Goal: Information Seeking & Learning: Learn about a topic

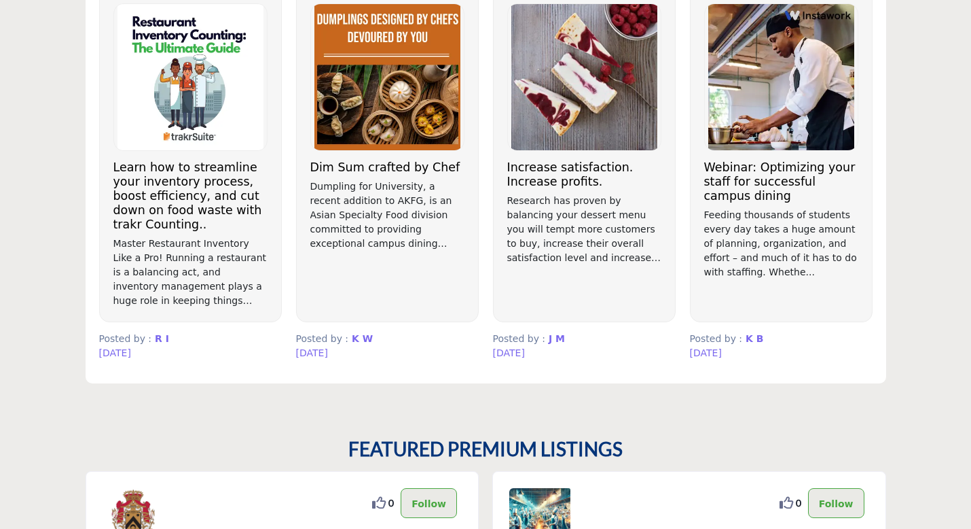
scroll to position [841, 0]
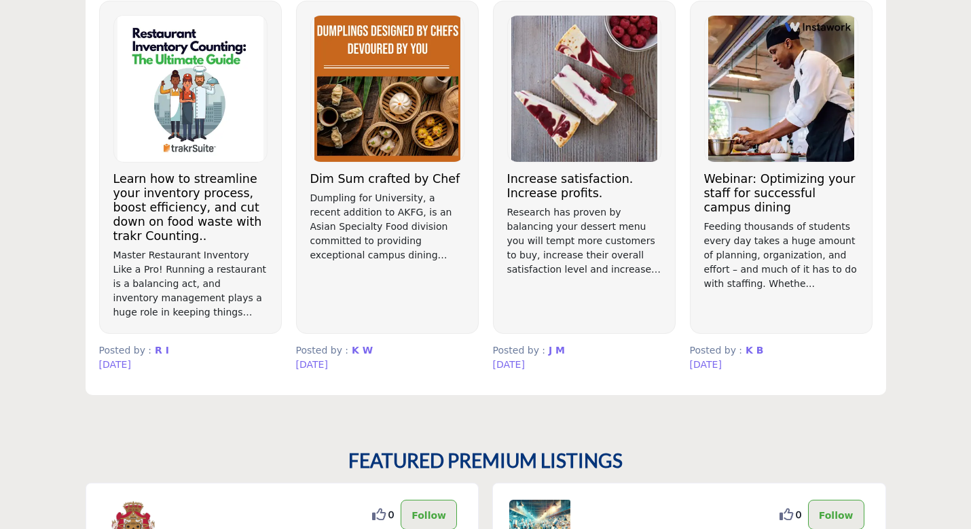
click at [209, 207] on h3 "Learn how to streamline your inventory process, boost efficiency, and cut down …" at bounding box center [190, 207] width 154 height 71
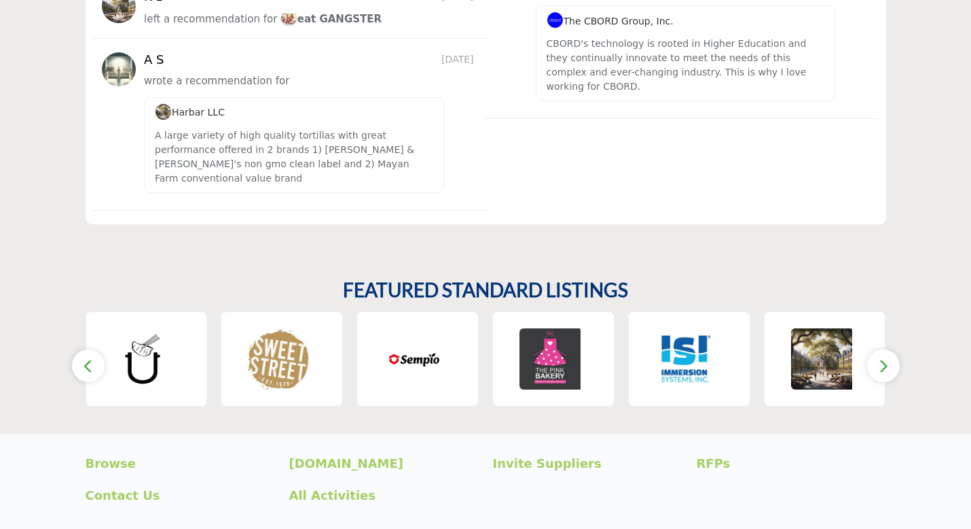
scroll to position [1933, 0]
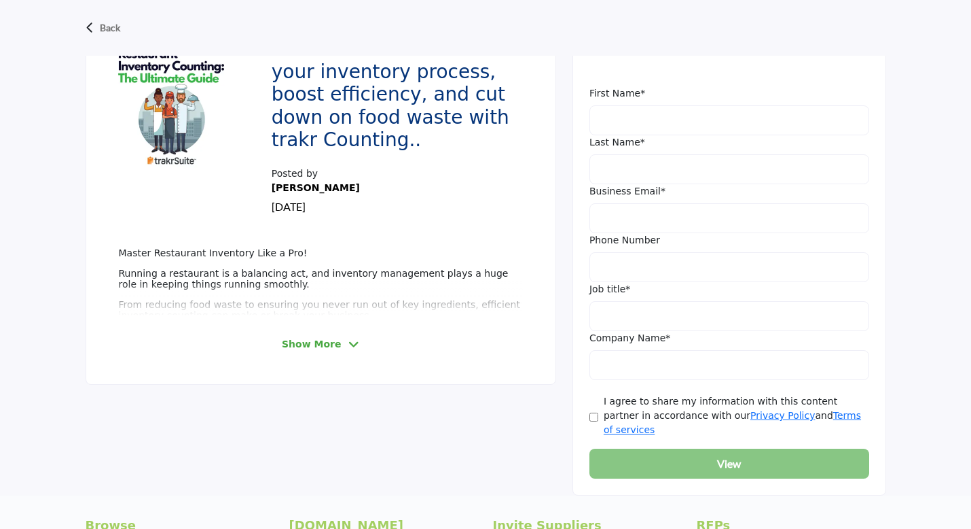
scroll to position [602, 0]
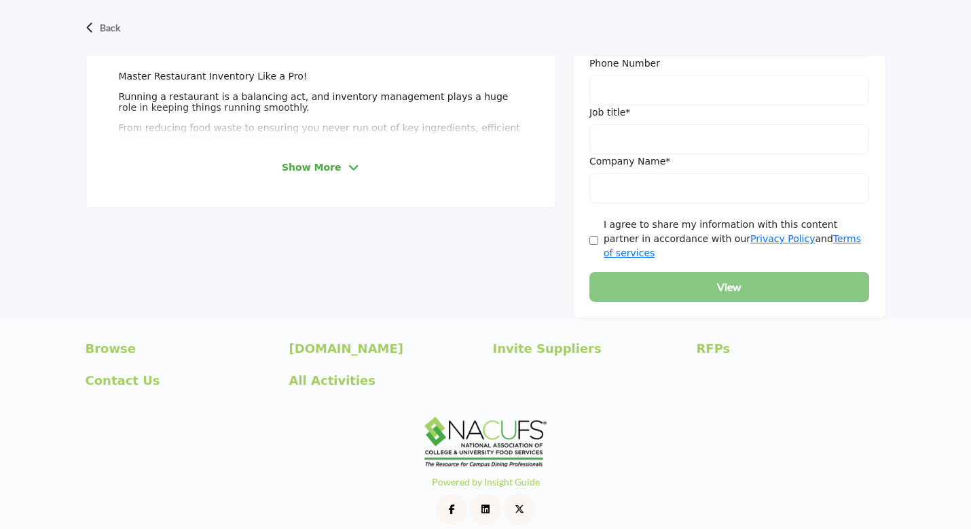
click at [350, 343] on div "[DOMAIN_NAME]" at bounding box center [384, 355] width 204 height 32
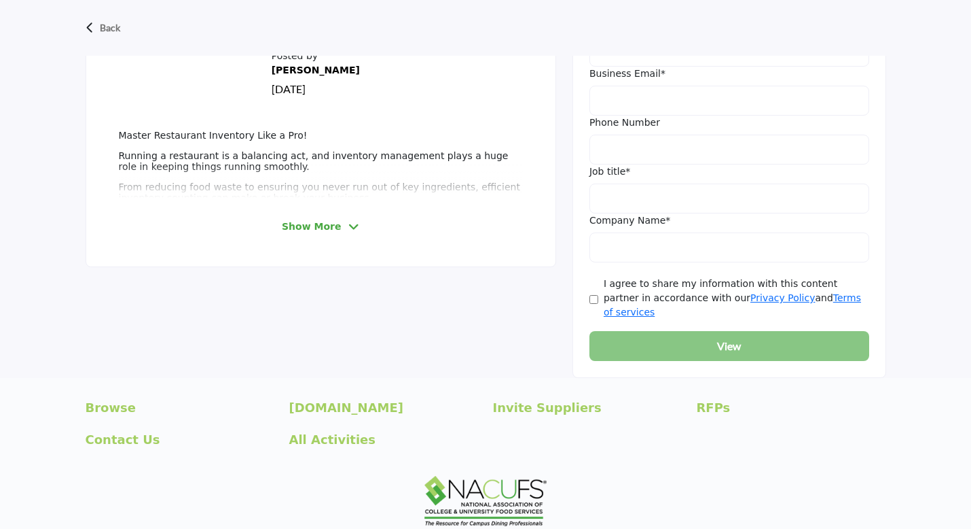
click at [349, 226] on icon at bounding box center [354, 227] width 11 height 12
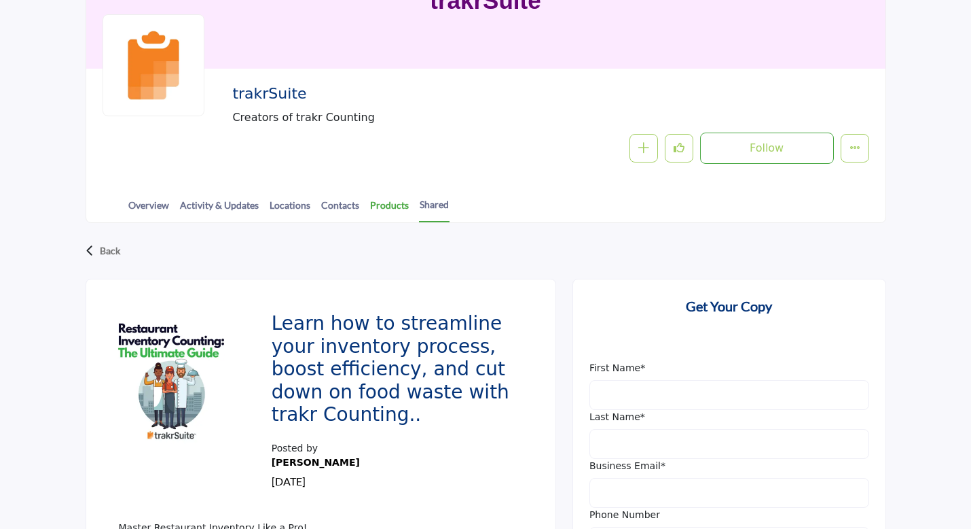
scroll to position [150, 0]
click at [390, 207] on link "Products" at bounding box center [390, 210] width 40 height 24
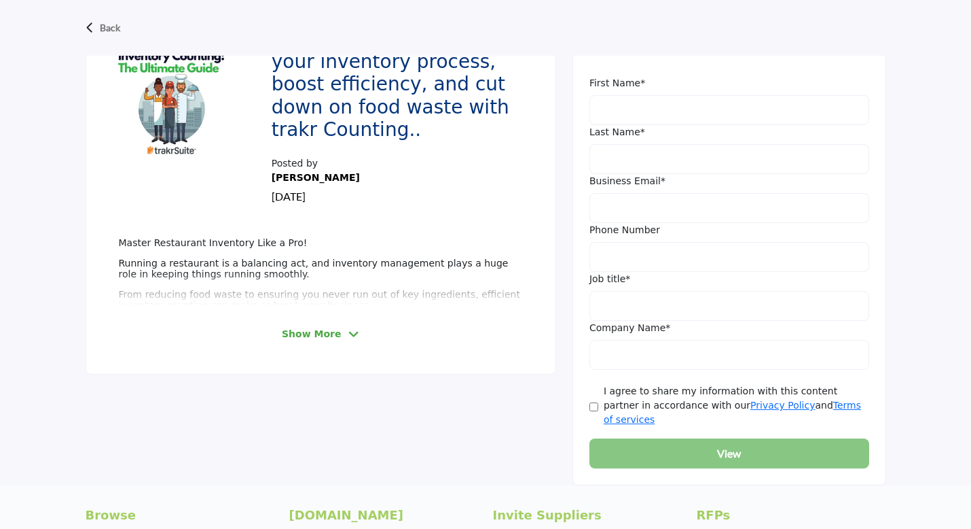
scroll to position [440, 0]
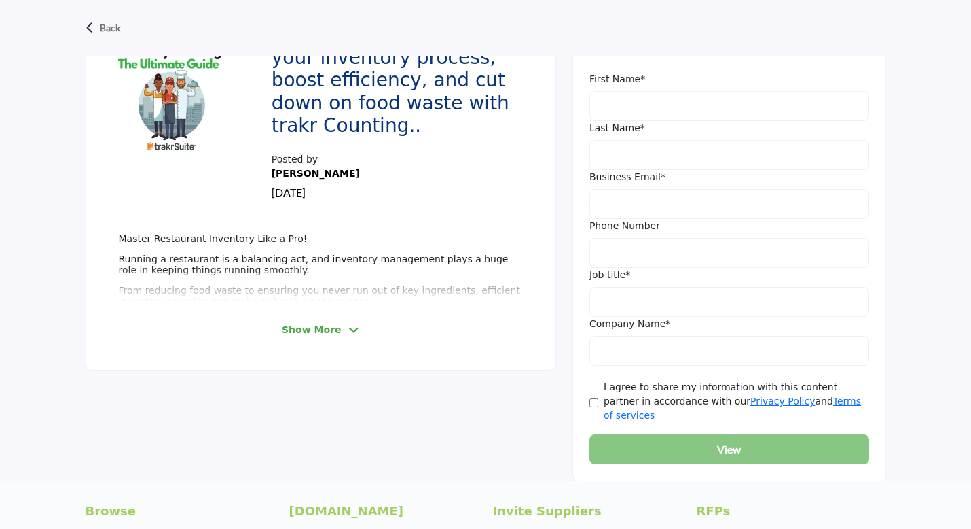
click at [349, 329] on icon at bounding box center [354, 330] width 11 height 12
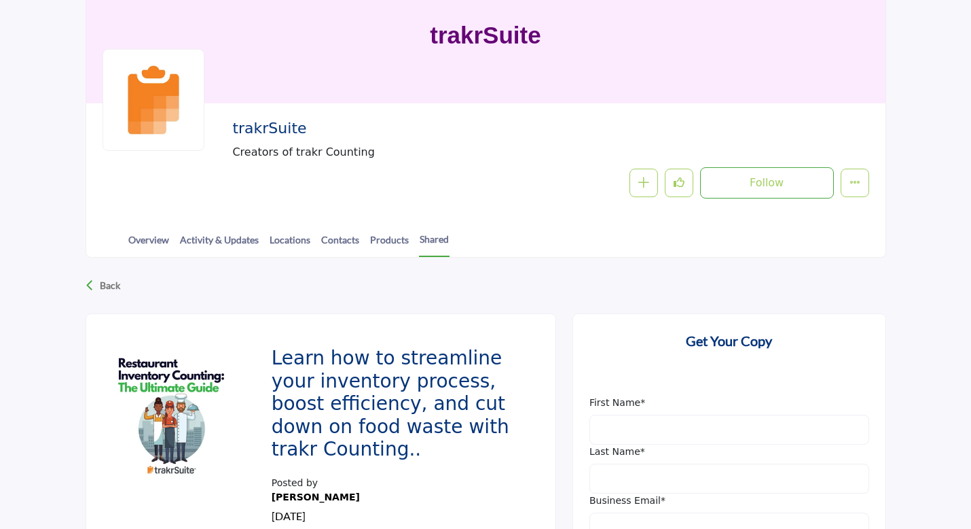
scroll to position [115, 0]
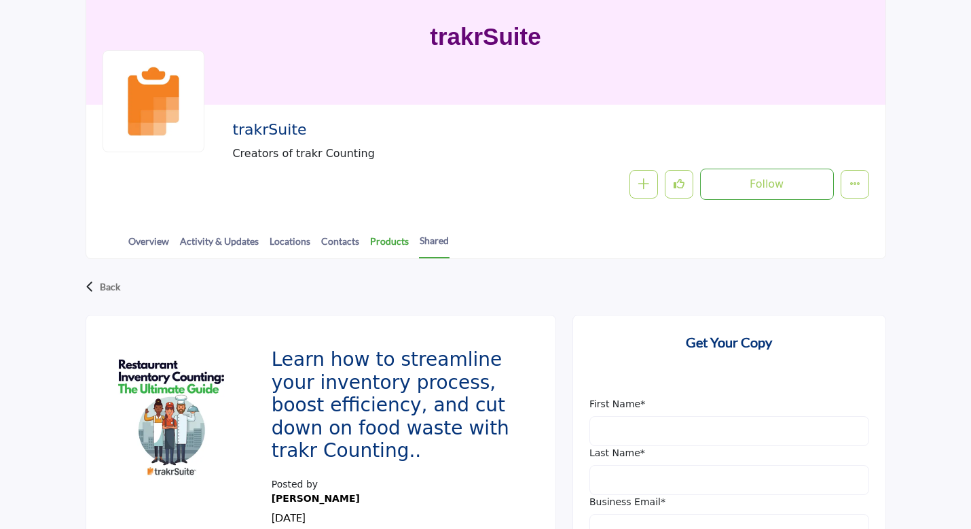
click at [388, 243] on link "Products" at bounding box center [390, 246] width 40 height 24
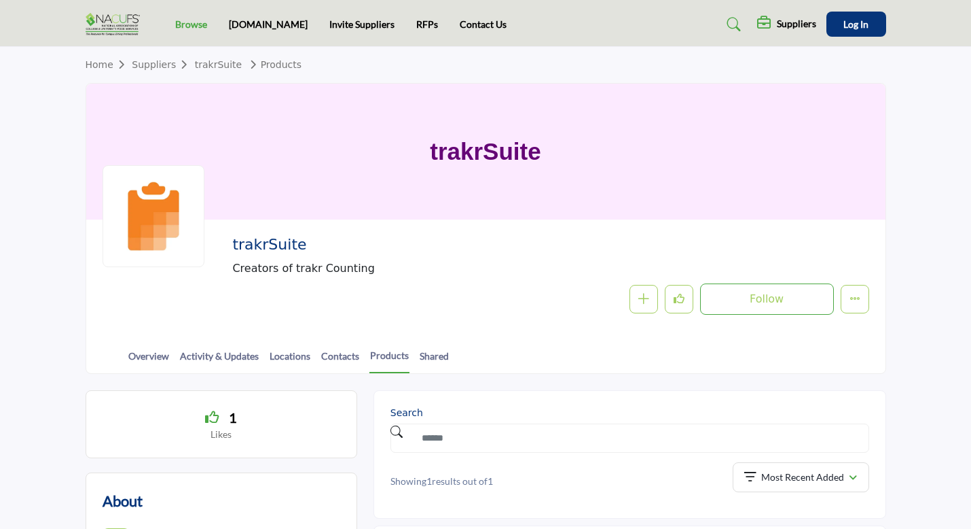
click at [195, 24] on link "Browse" at bounding box center [191, 24] width 32 height 12
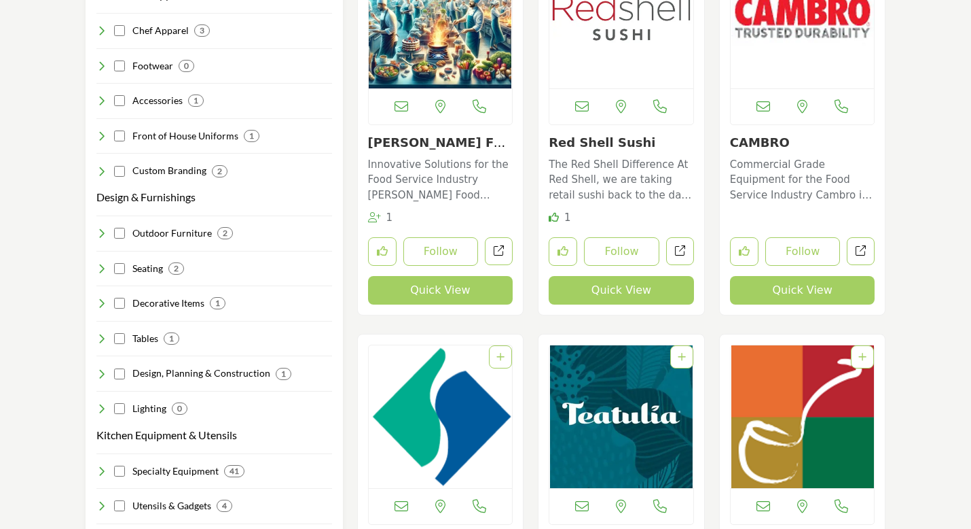
scroll to position [790, 0]
